Goal: Task Accomplishment & Management: Complete application form

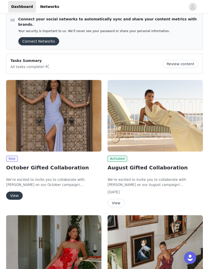
click at [16, 192] on button "View" at bounding box center [14, 196] width 17 height 8
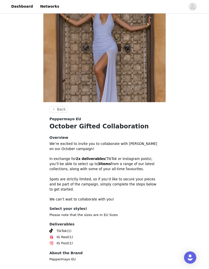
scroll to position [34, 0]
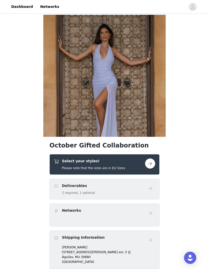
click at [152, 162] on button "button" at bounding box center [150, 163] width 10 height 10
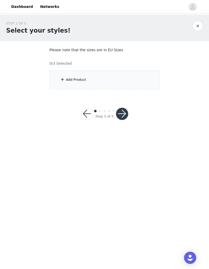
click at [76, 80] on div "Add Product" at bounding box center [76, 79] width 20 height 5
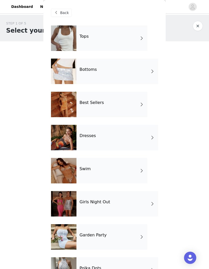
click at [115, 40] on div "Tops" at bounding box center [111, 37] width 71 height 25
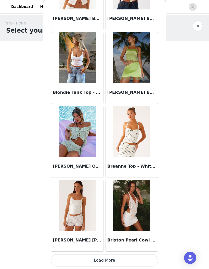
click at [129, 255] on button "Load More" at bounding box center [104, 260] width 107 height 12
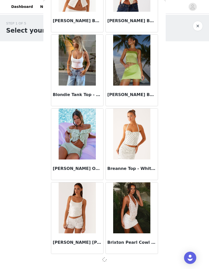
scroll to position [508, 0]
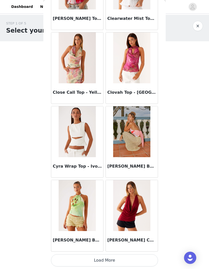
click at [130, 258] on button "Load More" at bounding box center [104, 260] width 107 height 12
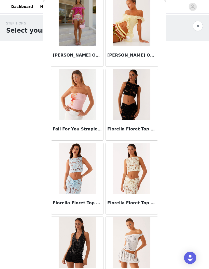
scroll to position [1662, 0]
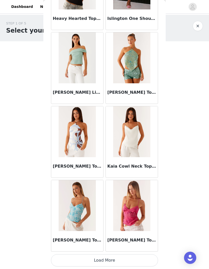
click at [131, 258] on button "Load More" at bounding box center [104, 260] width 107 height 12
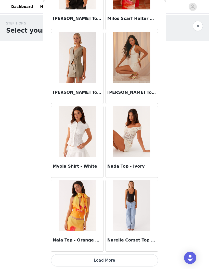
scroll to position [2727, 0]
click at [130, 260] on button "Load More" at bounding box center [104, 260] width 107 height 12
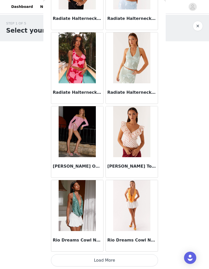
scroll to position [3466, 0]
click at [119, 259] on button "Load More" at bounding box center [104, 260] width 107 height 12
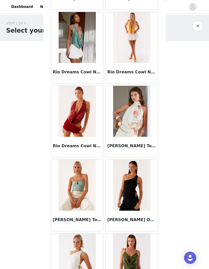
scroll to position [3639, 0]
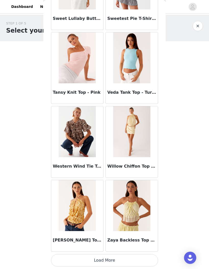
click at [121, 258] on button "Load More" at bounding box center [104, 260] width 107 height 12
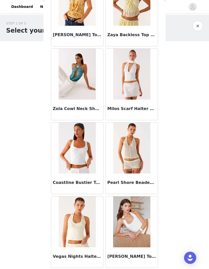
scroll to position [4411, 0]
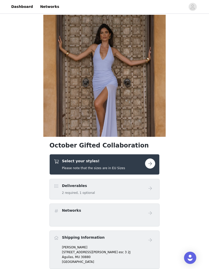
click at [152, 163] on button "button" at bounding box center [150, 163] width 10 height 10
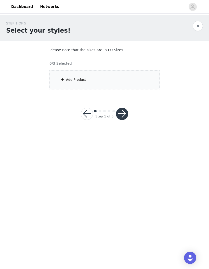
click at [126, 81] on div "Add Product" at bounding box center [104, 79] width 110 height 19
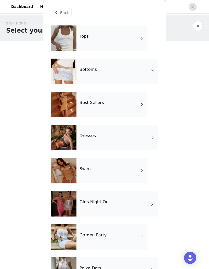
click at [143, 73] on div "Bottoms" at bounding box center [117, 71] width 82 height 25
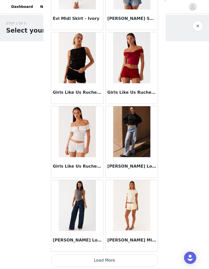
click at [143, 258] on button "Load More" at bounding box center [104, 260] width 107 height 12
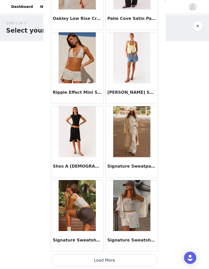
scroll to position [1250, 0]
click at [138, 255] on button "Load More" at bounding box center [104, 260] width 107 height 12
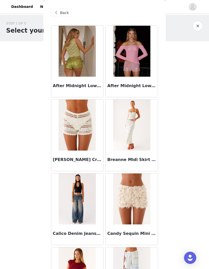
scroll to position [0, 0]
click at [62, 12] on span "Back" at bounding box center [64, 12] width 9 height 5
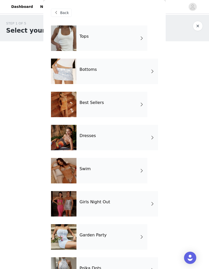
click at [125, 204] on div "Girls Night Out" at bounding box center [117, 203] width 82 height 25
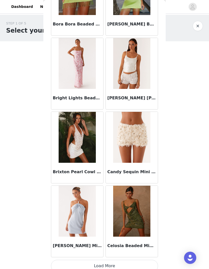
scroll to position [507, 0]
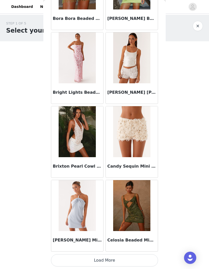
click at [141, 258] on button "Load More" at bounding box center [104, 260] width 107 height 12
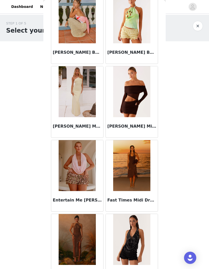
scroll to position [921, 0]
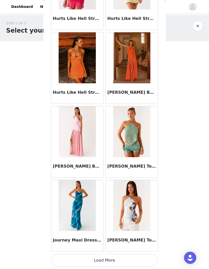
click at [145, 259] on button "Load More" at bounding box center [104, 260] width 107 height 12
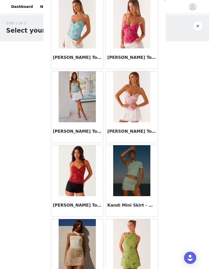
scroll to position [1605, 0]
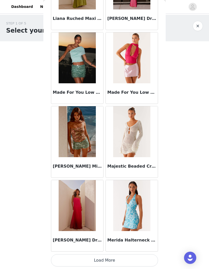
click at [140, 257] on button "Load More" at bounding box center [104, 260] width 107 height 12
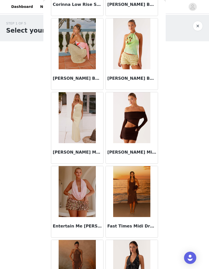
scroll to position [886, 0]
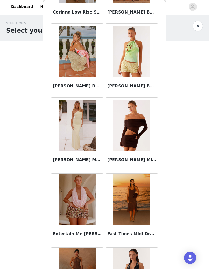
click at [138, 136] on img at bounding box center [131, 125] width 37 height 51
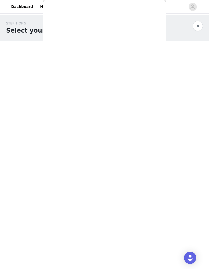
scroll to position [0, 0]
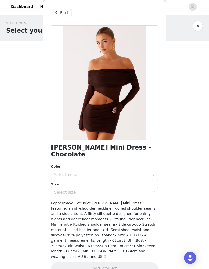
click at [141, 172] on div "Select color" at bounding box center [101, 174] width 95 height 5
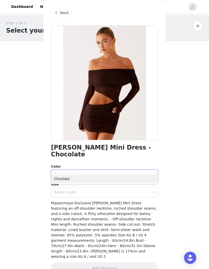
click at [138, 179] on li "Chcolate" at bounding box center [104, 179] width 107 height 8
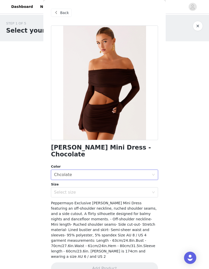
click at [149, 190] on div "Select size" at bounding box center [101, 192] width 95 height 5
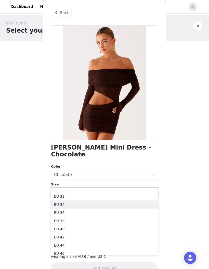
click at [125, 205] on li "EU 34" at bounding box center [104, 205] width 107 height 8
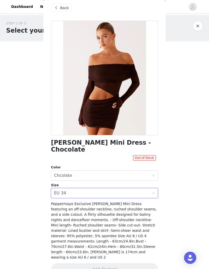
scroll to position [5, 0]
click at [151, 188] on div "Select size EU 34" at bounding box center [103, 193] width 98 height 10
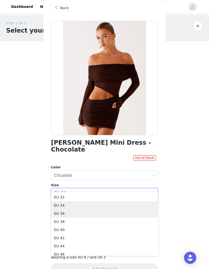
click at [135, 213] on li "EU 36" at bounding box center [104, 213] width 107 height 8
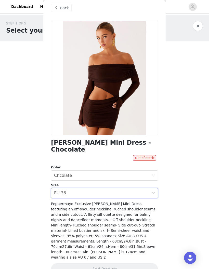
click at [65, 9] on span "Back" at bounding box center [64, 7] width 9 height 5
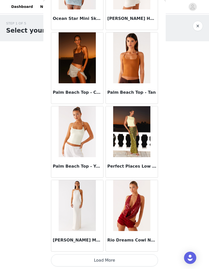
click at [139, 258] on button "Load More" at bounding box center [104, 260] width 107 height 12
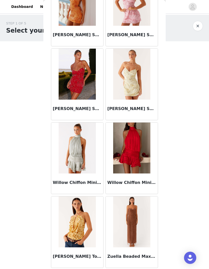
scroll to position [3450, 0]
click at [197, 27] on button "button" at bounding box center [198, 26] width 10 height 10
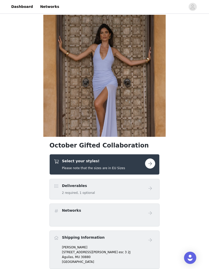
click at [151, 164] on button "button" at bounding box center [150, 163] width 10 height 10
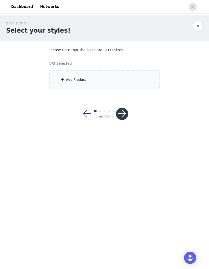
click at [143, 82] on div "Add Product" at bounding box center [104, 79] width 110 height 19
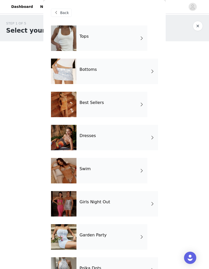
click at [151, 138] on span at bounding box center [152, 138] width 5 height 6
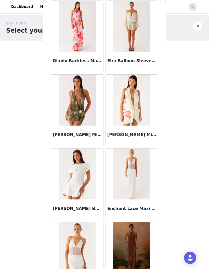
scroll to position [472, 0]
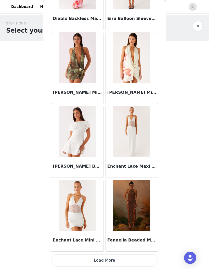
click at [137, 256] on button "Load More" at bounding box center [104, 260] width 107 height 12
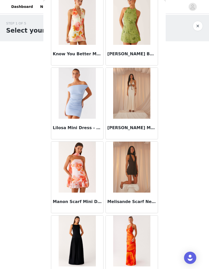
scroll to position [993, 0]
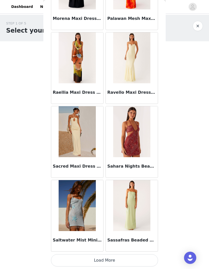
click at [138, 257] on button "Load More" at bounding box center [104, 260] width 107 height 12
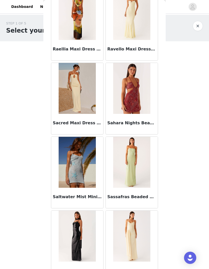
scroll to position [1303, 0]
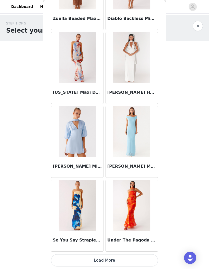
click at [141, 258] on button "Load More" at bounding box center [104, 260] width 107 height 12
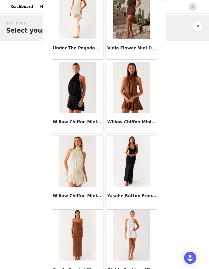
scroll to position [1737, 0]
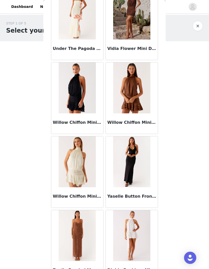
click at [133, 163] on img at bounding box center [131, 161] width 37 height 51
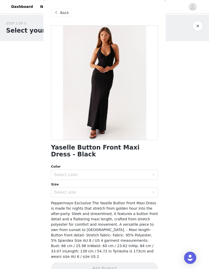
scroll to position [0, 0]
click at [149, 174] on div "Select color" at bounding box center [101, 174] width 95 height 5
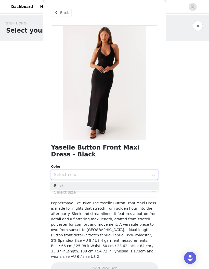
click at [127, 185] on li "Black" at bounding box center [104, 186] width 107 height 8
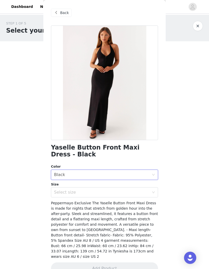
click at [148, 193] on div "Select size" at bounding box center [101, 192] width 95 height 5
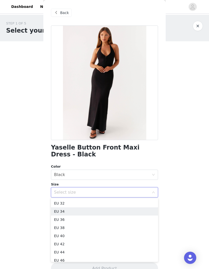
click at [111, 212] on li "EU 34" at bounding box center [104, 211] width 107 height 8
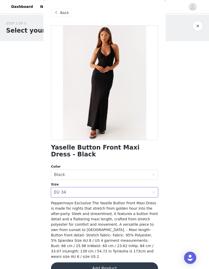
click at [130, 262] on button "Add Product" at bounding box center [104, 268] width 107 height 12
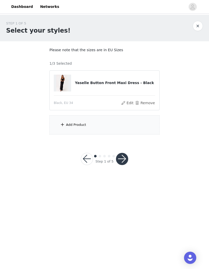
click at [123, 123] on div "Add Product" at bounding box center [104, 124] width 110 height 19
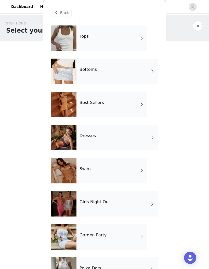
click at [131, 136] on div "Dresses" at bounding box center [117, 137] width 82 height 25
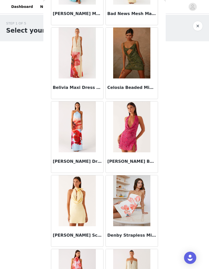
scroll to position [220, 0]
click at [142, 71] on img at bounding box center [131, 52] width 37 height 51
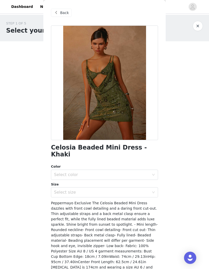
scroll to position [4, 0]
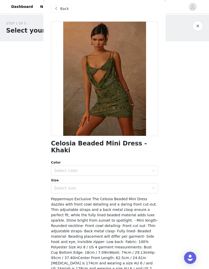
click at [149, 186] on div "Select size" at bounding box center [101, 188] width 95 height 5
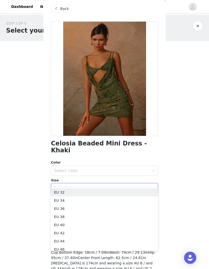
click at [107, 201] on li "EU 34" at bounding box center [104, 200] width 107 height 8
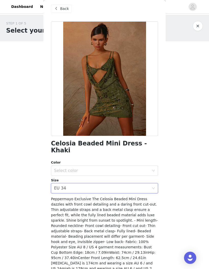
click at [148, 168] on div "Select color" at bounding box center [101, 170] width 95 height 5
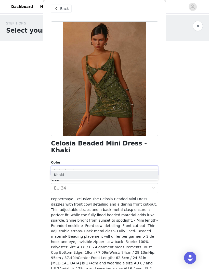
click at [127, 176] on li "Khaki" at bounding box center [104, 175] width 107 height 8
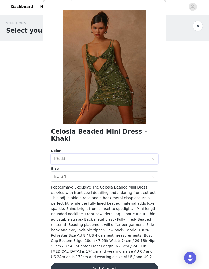
scroll to position [15, 0]
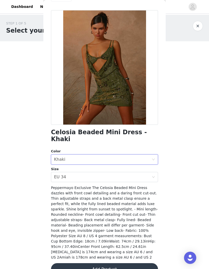
click at [141, 263] on button "Add Product" at bounding box center [104, 269] width 107 height 12
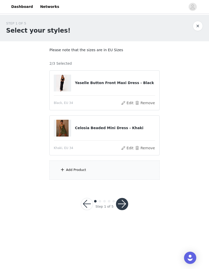
click at [122, 169] on div "Add Product" at bounding box center [104, 170] width 110 height 19
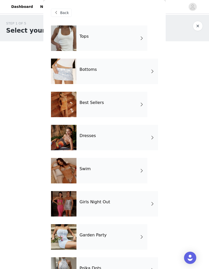
click at [128, 136] on div "Dresses" at bounding box center [117, 137] width 82 height 25
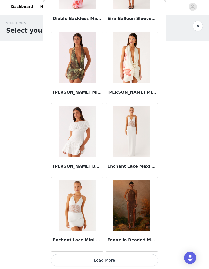
click at [140, 257] on button "Load More" at bounding box center [104, 260] width 107 height 12
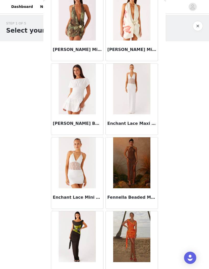
scroll to position [558, 0]
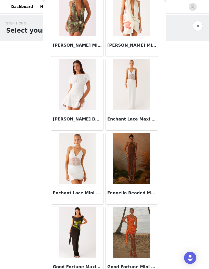
click at [91, 225] on img at bounding box center [77, 232] width 37 height 51
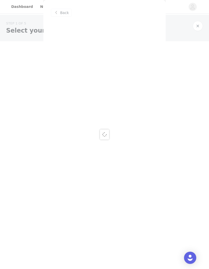
scroll to position [0, 0]
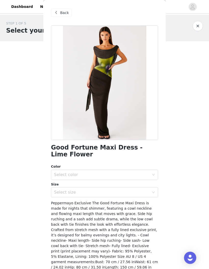
click at [149, 174] on div "Select color" at bounding box center [101, 174] width 95 height 5
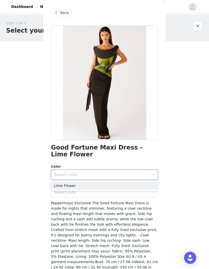
click at [132, 184] on li "Lime Flower" at bounding box center [104, 186] width 107 height 8
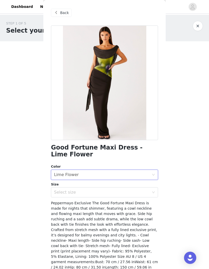
click at [149, 193] on div "Select size" at bounding box center [101, 192] width 95 height 5
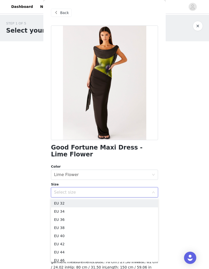
click at [112, 211] on li "EU 34" at bounding box center [104, 211] width 107 height 8
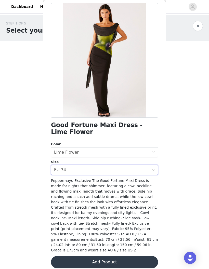
scroll to position [22, 0]
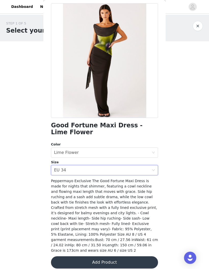
click at [138, 257] on button "Add Product" at bounding box center [104, 262] width 107 height 12
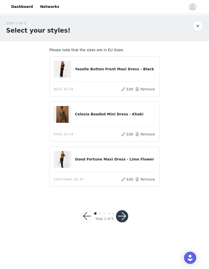
click at [129, 89] on button "Edit" at bounding box center [127, 89] width 13 height 6
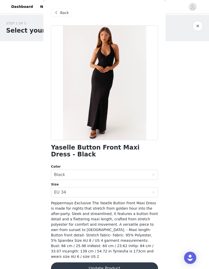
click at [197, 28] on button "button" at bounding box center [198, 26] width 10 height 10
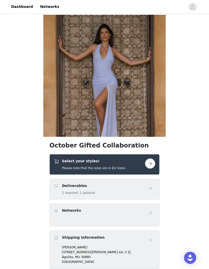
click at [150, 163] on button "button" at bounding box center [150, 163] width 10 height 10
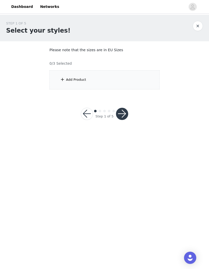
click at [131, 79] on div "Add Product" at bounding box center [104, 79] width 110 height 19
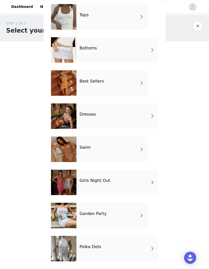
scroll to position [21, 0]
click at [139, 248] on div "Polka Dots" at bounding box center [117, 248] width 82 height 25
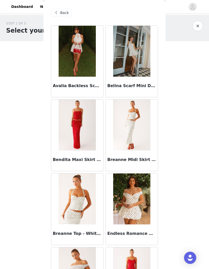
scroll to position [0, 0]
click at [63, 15] on span "Back" at bounding box center [64, 12] width 9 height 5
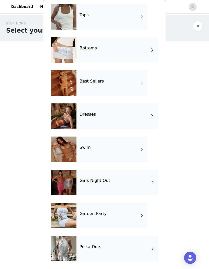
scroll to position [21, 0]
click at [136, 216] on div "Garden Party" at bounding box center [111, 215] width 71 height 25
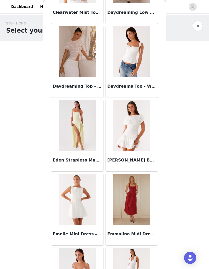
scroll to position [443, 0]
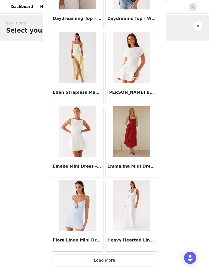
click at [145, 257] on button "Load More" at bounding box center [104, 260] width 107 height 12
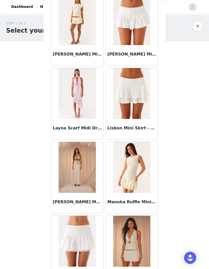
scroll to position [844, 0]
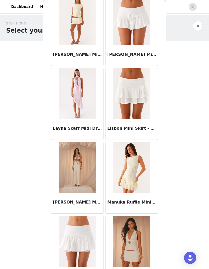
click at [85, 166] on img at bounding box center [77, 167] width 37 height 51
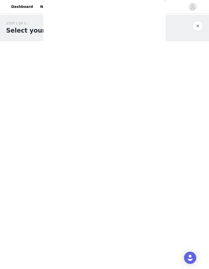
scroll to position [0, 0]
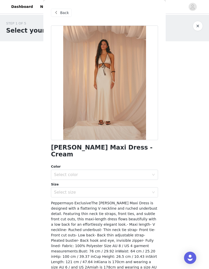
click at [149, 172] on div "Select color" at bounding box center [101, 174] width 95 height 5
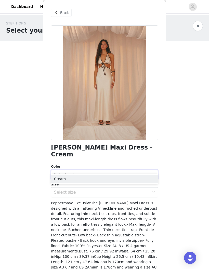
click at [138, 179] on li "Cream" at bounding box center [104, 179] width 107 height 8
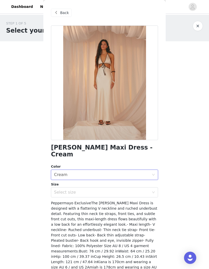
click at [145, 190] on div "Select size" at bounding box center [101, 192] width 95 height 5
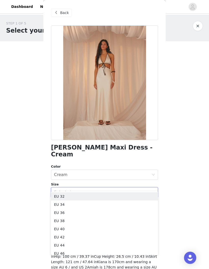
click at [106, 205] on li "EU 34" at bounding box center [104, 205] width 107 height 8
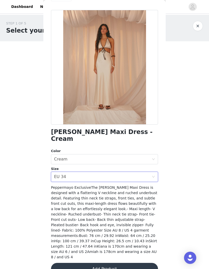
scroll to position [15, 0]
click at [139, 263] on button "Add Product" at bounding box center [104, 269] width 107 height 12
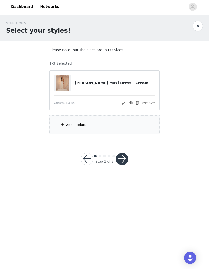
click at [99, 126] on div "Add Product" at bounding box center [104, 124] width 110 height 19
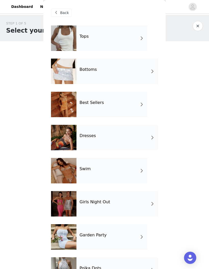
click at [131, 107] on div "Best Sellers" at bounding box center [111, 104] width 71 height 25
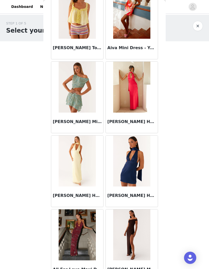
scroll to position [186, 0]
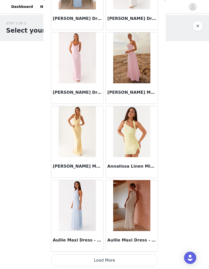
click at [141, 258] on button "Load More" at bounding box center [104, 260] width 107 height 12
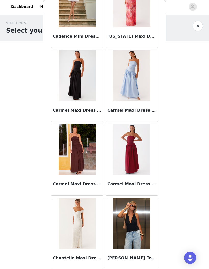
scroll to position [1081, 0]
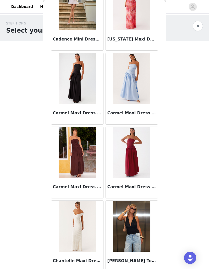
click at [87, 159] on img at bounding box center [77, 152] width 37 height 51
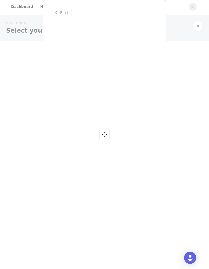
scroll to position [0, 0]
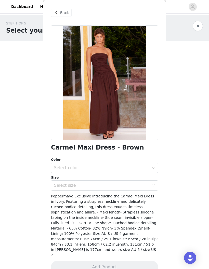
click at [63, 15] on span "Back" at bounding box center [64, 12] width 9 height 5
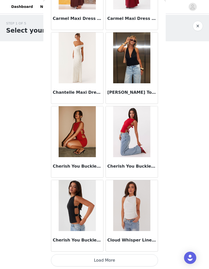
scroll to position [1250, 0]
click at [137, 257] on button "Load More" at bounding box center [104, 260] width 107 height 12
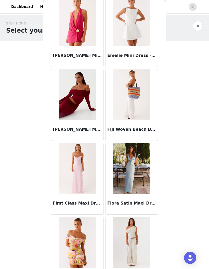
scroll to position [1795, 0]
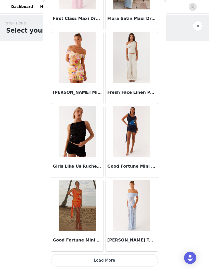
click at [141, 257] on button "Load More" at bounding box center [104, 260] width 107 height 12
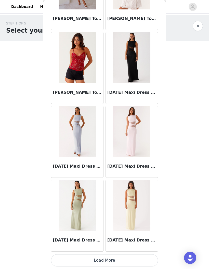
click at [142, 257] on button "Load More" at bounding box center [104, 260] width 107 height 12
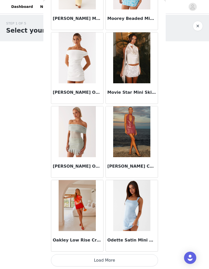
click at [140, 257] on button "Load More" at bounding box center [104, 260] width 107 height 12
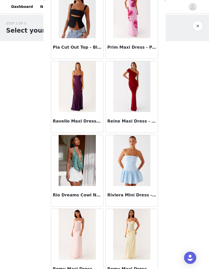
scroll to position [4092, 0]
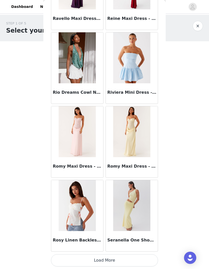
click at [143, 258] on button "Load More" at bounding box center [104, 260] width 107 height 12
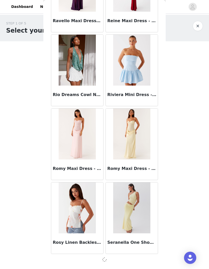
scroll to position [4203, 0]
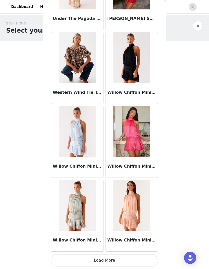
click at [141, 258] on button "Load More" at bounding box center [104, 260] width 107 height 12
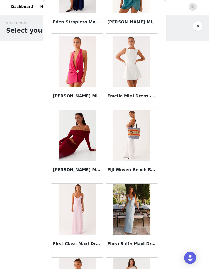
scroll to position [1759, 0]
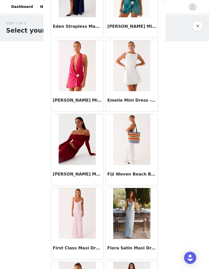
click at [87, 149] on img at bounding box center [77, 139] width 37 height 51
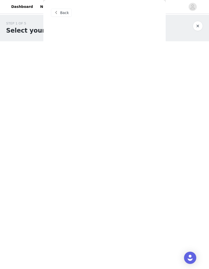
scroll to position [0, 0]
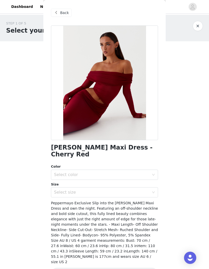
click at [151, 170] on div "Select color" at bounding box center [103, 175] width 98 height 10
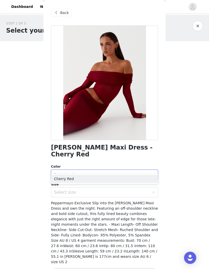
click at [131, 179] on li "Cherry Red" at bounding box center [104, 179] width 107 height 8
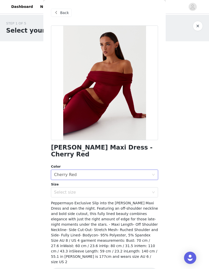
click at [144, 190] on div "Select size" at bounding box center [101, 192] width 95 height 5
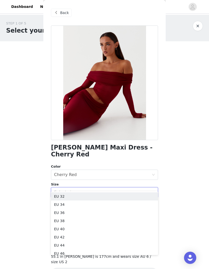
click at [108, 203] on li "EU 34" at bounding box center [104, 205] width 107 height 8
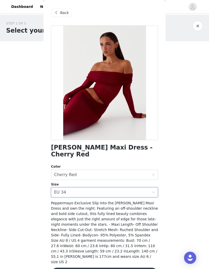
click at [131, 268] on button "Add Product" at bounding box center [104, 274] width 107 height 12
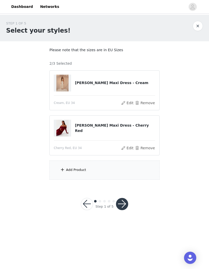
click at [148, 103] on button "Remove" at bounding box center [145, 103] width 20 height 6
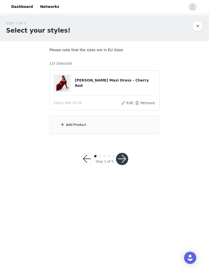
click at [107, 122] on div "Add Product" at bounding box center [104, 124] width 110 height 19
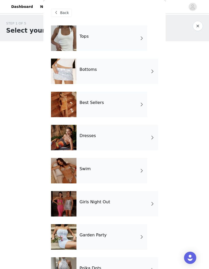
click at [128, 108] on div "Best Sellers" at bounding box center [111, 104] width 71 height 25
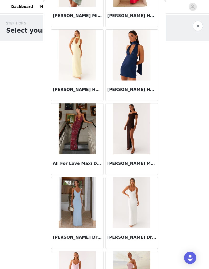
scroll to position [290, 0]
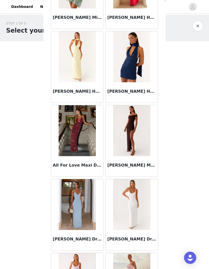
click at [133, 136] on img at bounding box center [131, 130] width 37 height 51
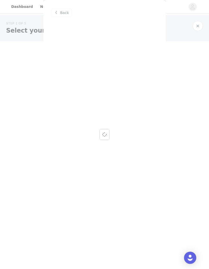
scroll to position [0, 0]
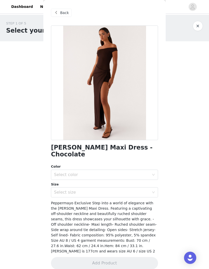
click at [149, 172] on div "Select color" at bounding box center [101, 174] width 95 height 5
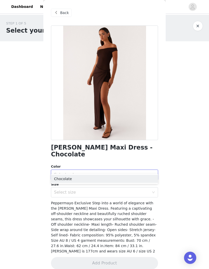
click at [143, 178] on li "Chocolate" at bounding box center [104, 179] width 107 height 8
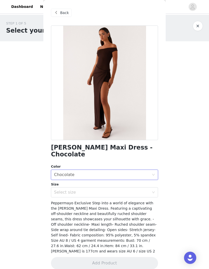
click at [149, 190] on div "Select size" at bounding box center [101, 192] width 95 height 5
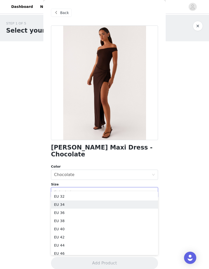
click at [111, 204] on li "EU 34" at bounding box center [104, 205] width 107 height 8
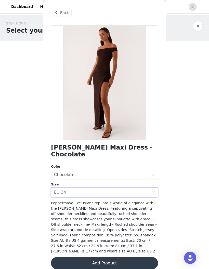
click at [127, 257] on button "Add Product" at bounding box center [104, 263] width 107 height 12
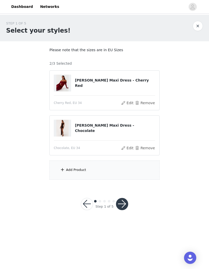
click at [83, 167] on div "Add Product" at bounding box center [104, 170] width 110 height 19
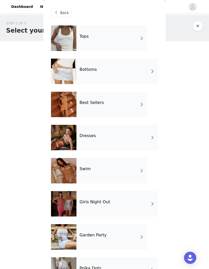
click at [117, 106] on div "Best Sellers" at bounding box center [111, 104] width 71 height 25
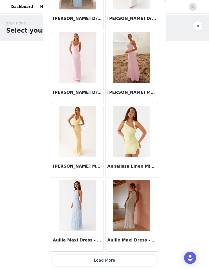
click at [143, 257] on button "Load More" at bounding box center [104, 260] width 107 height 12
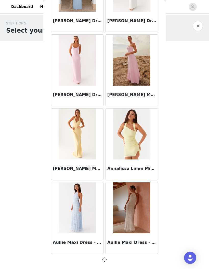
scroll to position [508, 0]
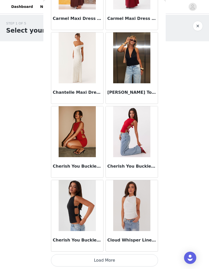
click at [142, 257] on button "Load More" at bounding box center [104, 260] width 107 height 12
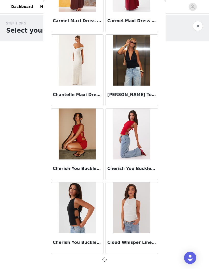
scroll to position [1247, 0]
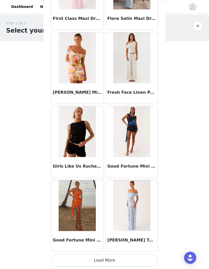
click at [144, 257] on button "Load More" at bounding box center [104, 260] width 107 height 12
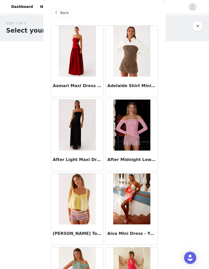
scroll to position [0, 0]
click at [64, 14] on span "Back" at bounding box center [64, 12] width 9 height 5
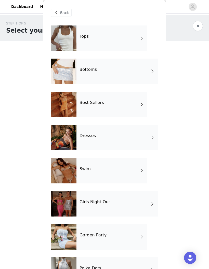
click at [133, 138] on div "Dresses" at bounding box center [117, 137] width 82 height 25
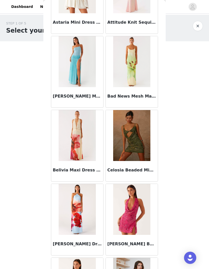
scroll to position [140, 0]
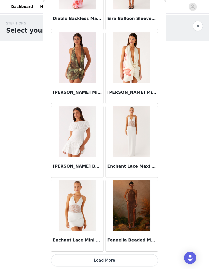
click at [136, 258] on button "Load More" at bounding box center [104, 260] width 107 height 12
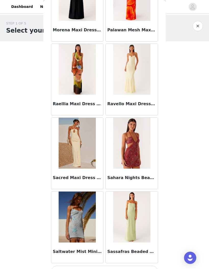
scroll to position [1238, 0]
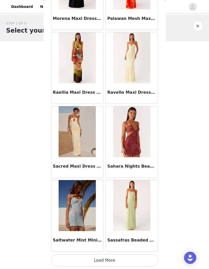
click at [139, 260] on button "Load More" at bounding box center [104, 260] width 107 height 12
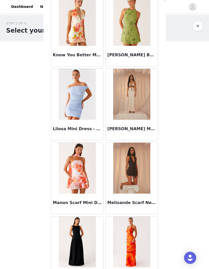
scroll to position [997, 0]
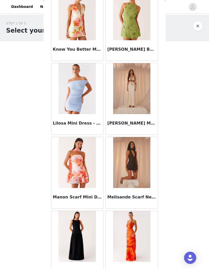
click at [138, 164] on img at bounding box center [131, 162] width 37 height 51
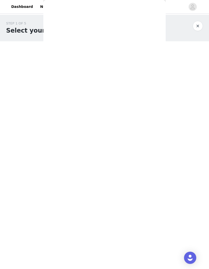
scroll to position [0, 0]
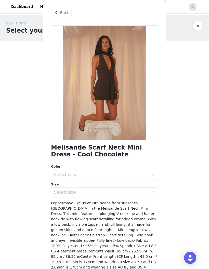
click at [64, 14] on span "Back" at bounding box center [64, 12] width 9 height 5
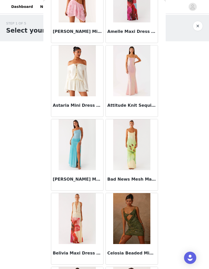
scroll to position [64, 0]
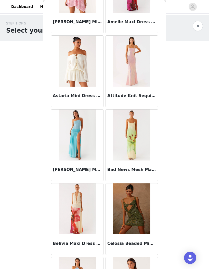
click at [137, 212] on img at bounding box center [131, 208] width 37 height 51
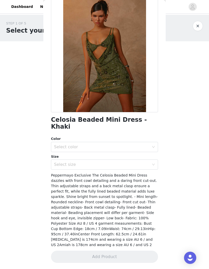
scroll to position [15, 0]
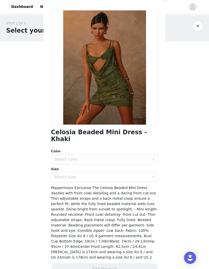
click at [149, 155] on div "Select color" at bounding box center [103, 160] width 98 height 10
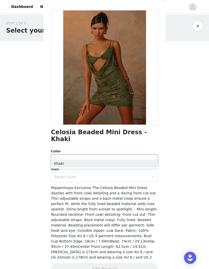
click at [138, 163] on li "Khaki" at bounding box center [104, 164] width 107 height 8
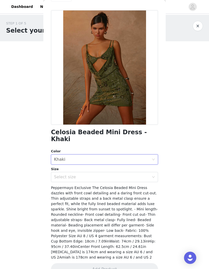
click at [149, 175] on div "Select size" at bounding box center [101, 177] width 95 height 5
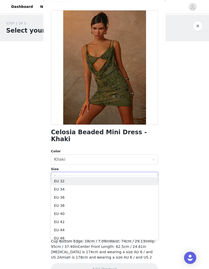
click at [122, 189] on li "EU 34" at bounding box center [104, 189] width 107 height 8
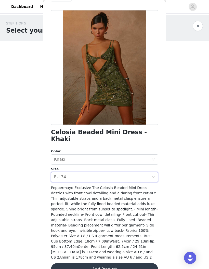
click at [131, 263] on button "Add Product" at bounding box center [104, 269] width 107 height 12
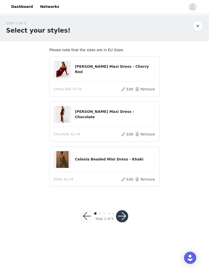
click at [124, 215] on button "button" at bounding box center [122, 216] width 12 height 12
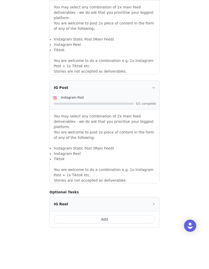
scroll to position [343, 0]
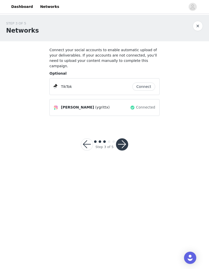
click at [124, 138] on button "button" at bounding box center [122, 144] width 12 height 12
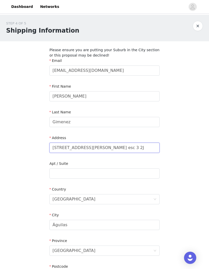
click at [122, 149] on input "[STREET_ADDRESS][PERSON_NAME] esc 3 2J" at bounding box center [104, 148] width 110 height 10
type input "Paseo"
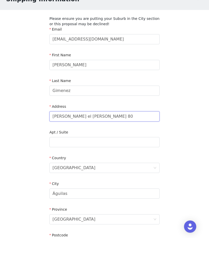
type input "[PERSON_NAME] el [PERSON_NAME] 80"
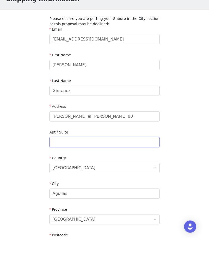
click at [138, 168] on input "text" at bounding box center [104, 173] width 110 height 10
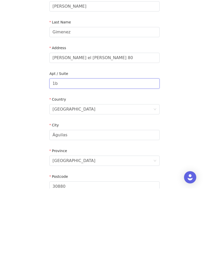
scroll to position [24, 0]
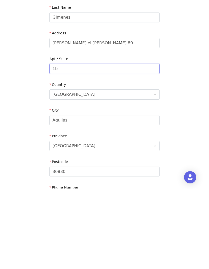
type input "1b"
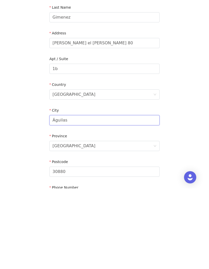
click at [139, 196] on input "Águilas" at bounding box center [104, 201] width 110 height 10
type input "Á"
type input "[GEOGRAPHIC_DATA]"
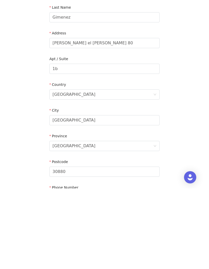
click at [94, 222] on div "[GEOGRAPHIC_DATA]" at bounding box center [102, 227] width 101 height 10
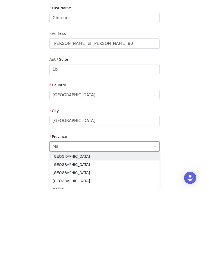
scroll to position [0, 0]
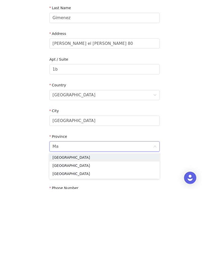
type input "Mad"
click at [82, 233] on li "[GEOGRAPHIC_DATA]" at bounding box center [104, 237] width 110 height 8
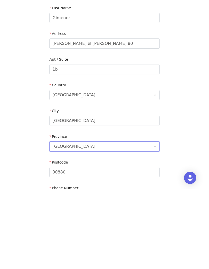
scroll to position [69, 0]
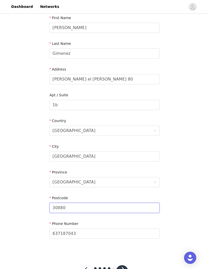
click at [76, 204] on input "30880" at bounding box center [104, 208] width 110 height 10
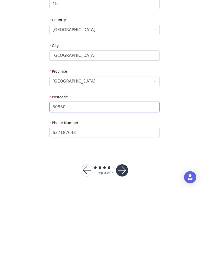
click at [73, 182] on input "30880" at bounding box center [104, 187] width 110 height 10
type input "3"
type input "28003"
click at [122, 245] on button "button" at bounding box center [122, 251] width 12 height 12
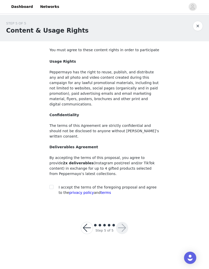
click at [53, 185] on span at bounding box center [51, 187] width 4 height 4
click at [53, 185] on input "checkbox" at bounding box center [51, 187] width 4 height 4
checkbox input "true"
click at [124, 222] on button "button" at bounding box center [122, 228] width 12 height 12
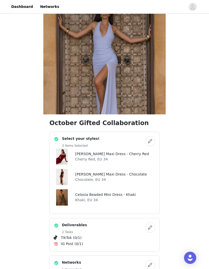
scroll to position [32, 0]
